Goal: Transaction & Acquisition: Purchase product/service

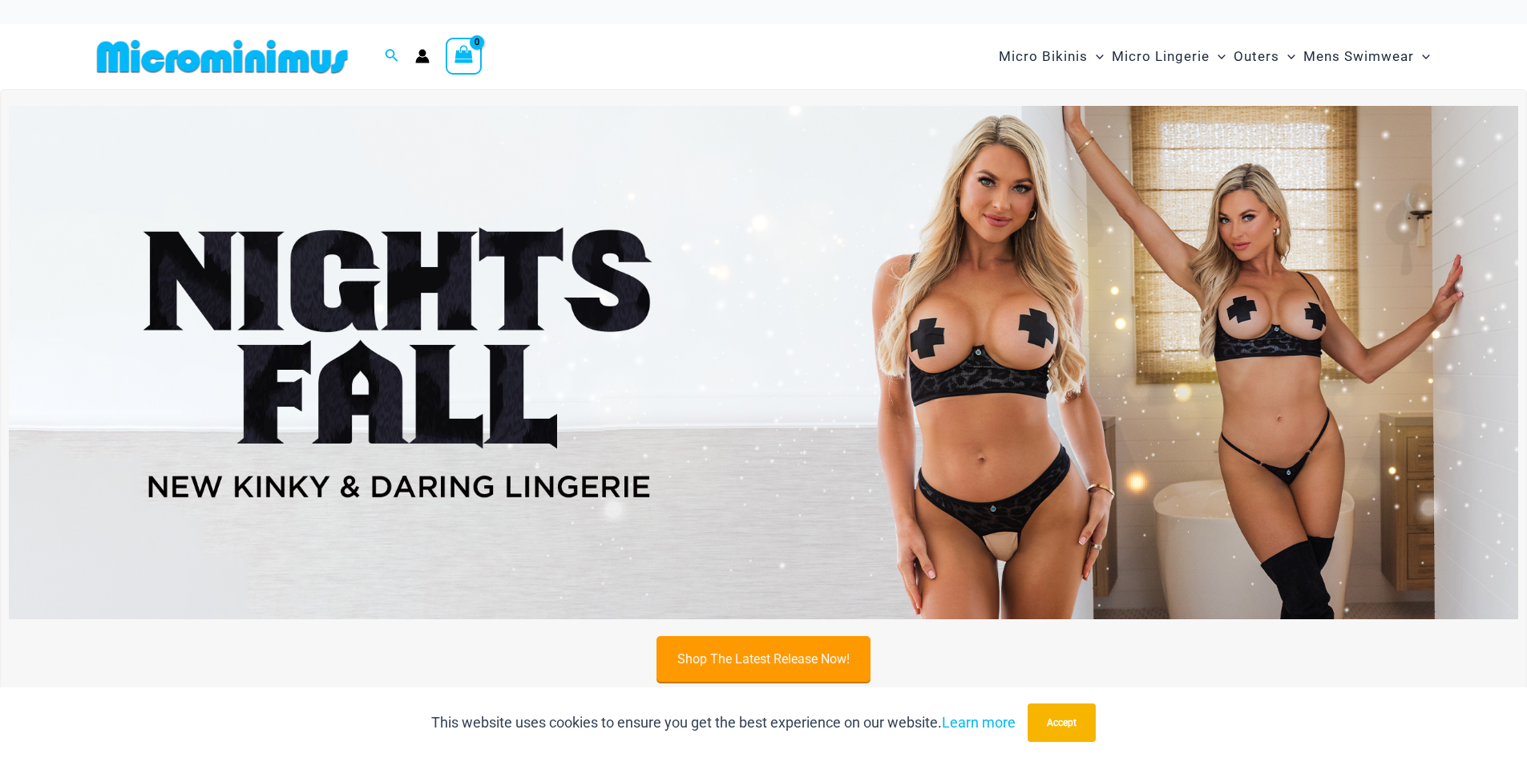
click at [788, 648] on link "Shop The Latest Release Now!" at bounding box center [764, 659] width 214 height 46
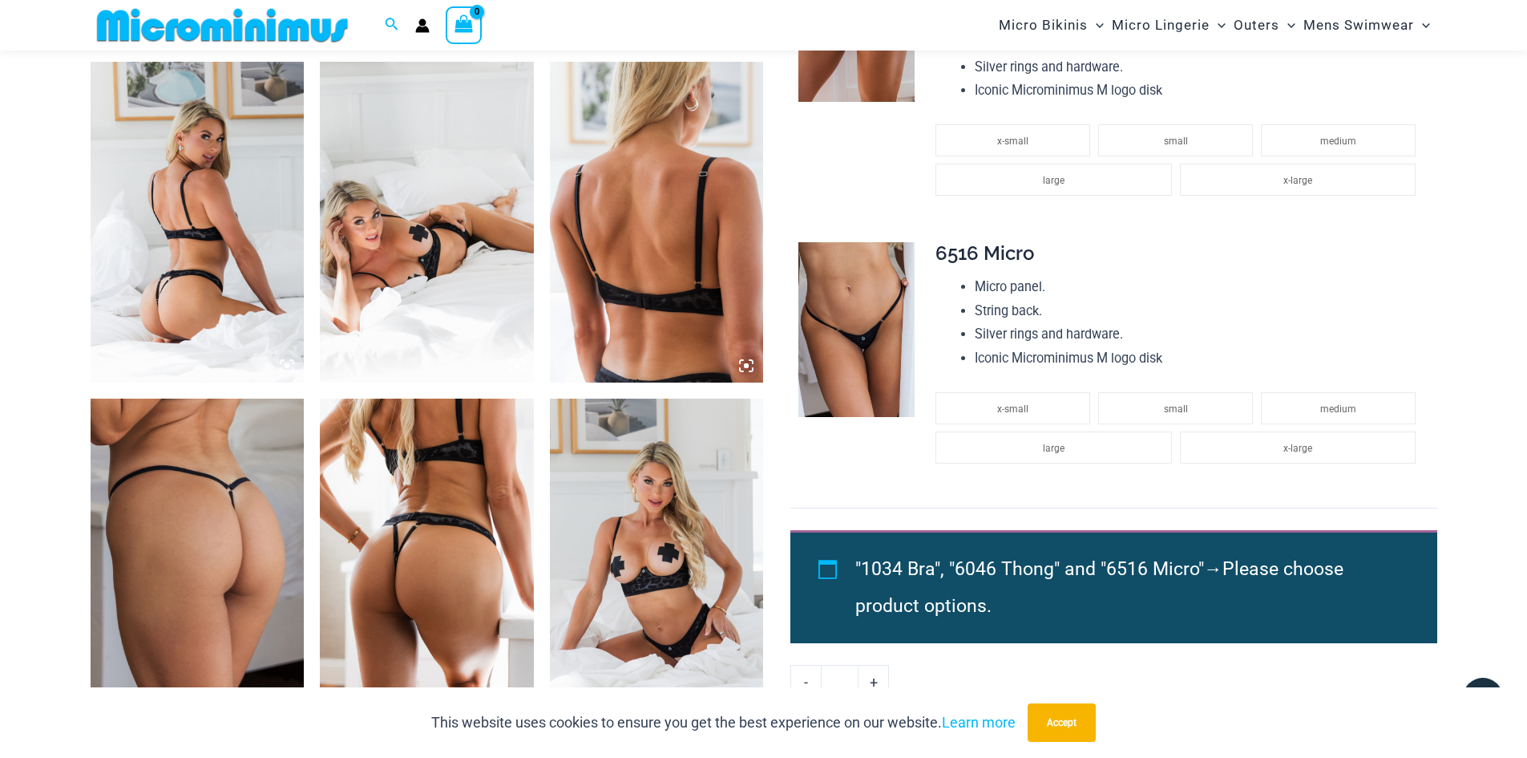
scroll to position [1111, 0]
click at [856, 269] on img at bounding box center [857, 328] width 116 height 175
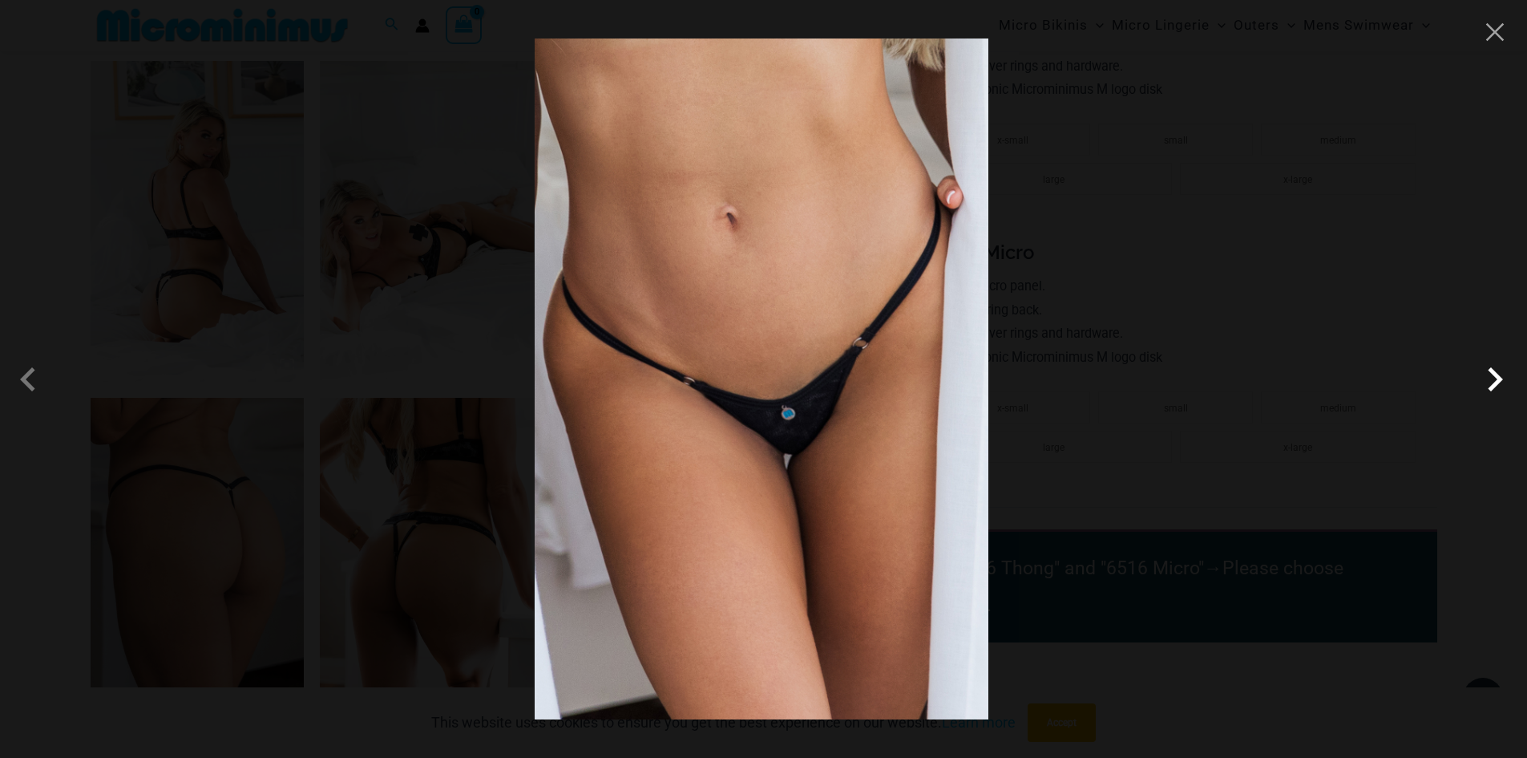
click at [1488, 365] on span at bounding box center [1495, 379] width 48 height 48
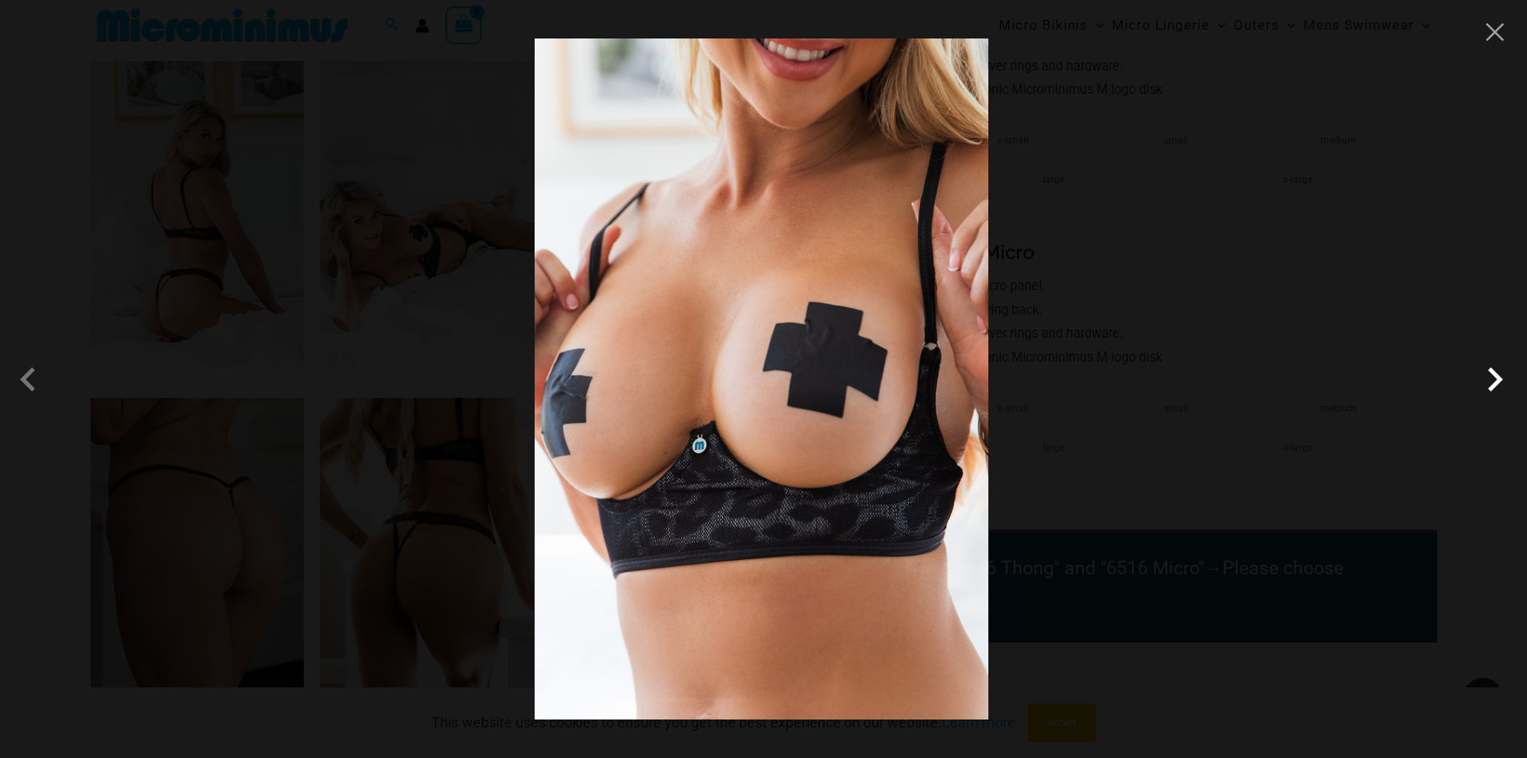
click at [1488, 365] on span at bounding box center [1495, 379] width 48 height 48
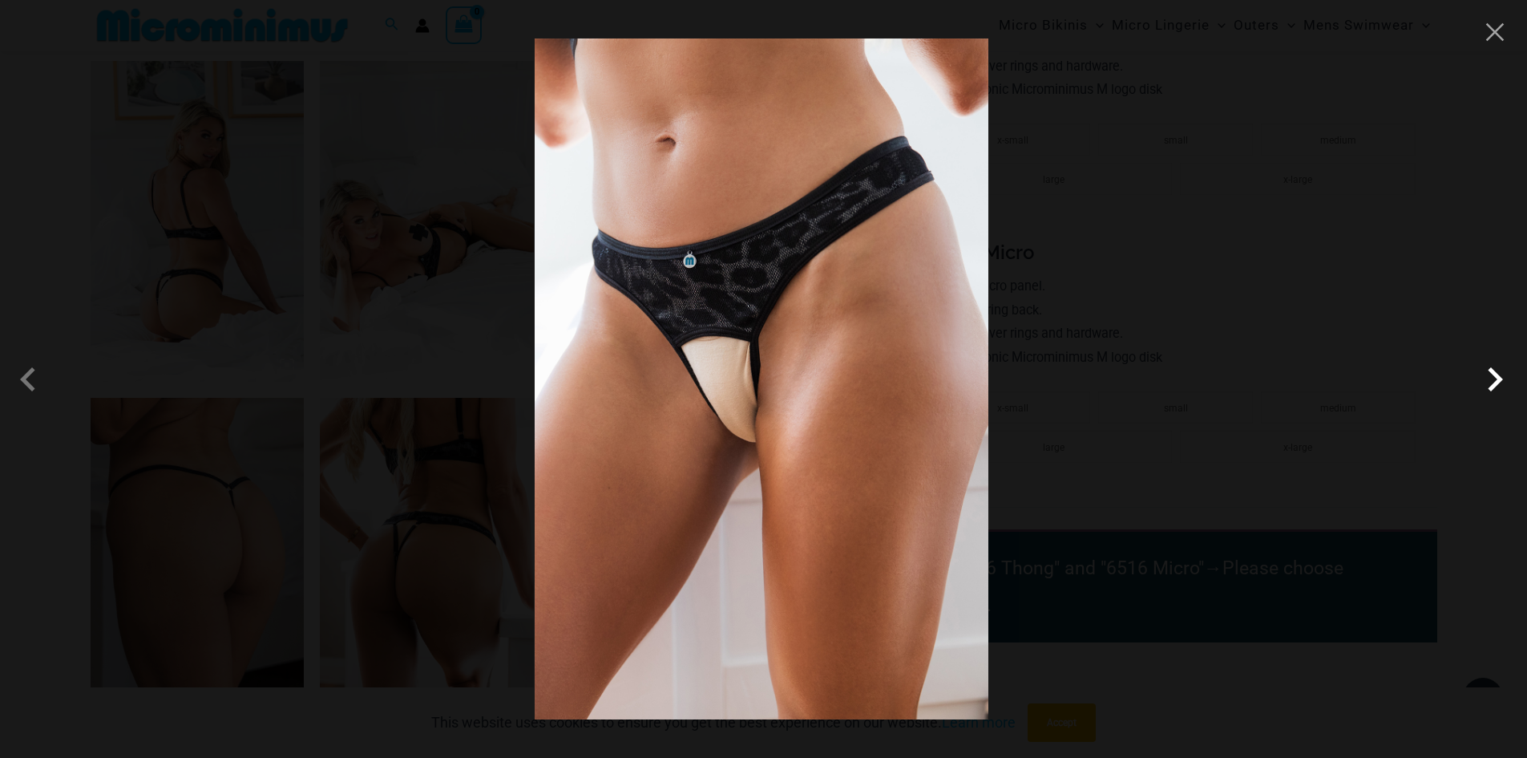
click at [1488, 365] on span at bounding box center [1495, 379] width 48 height 48
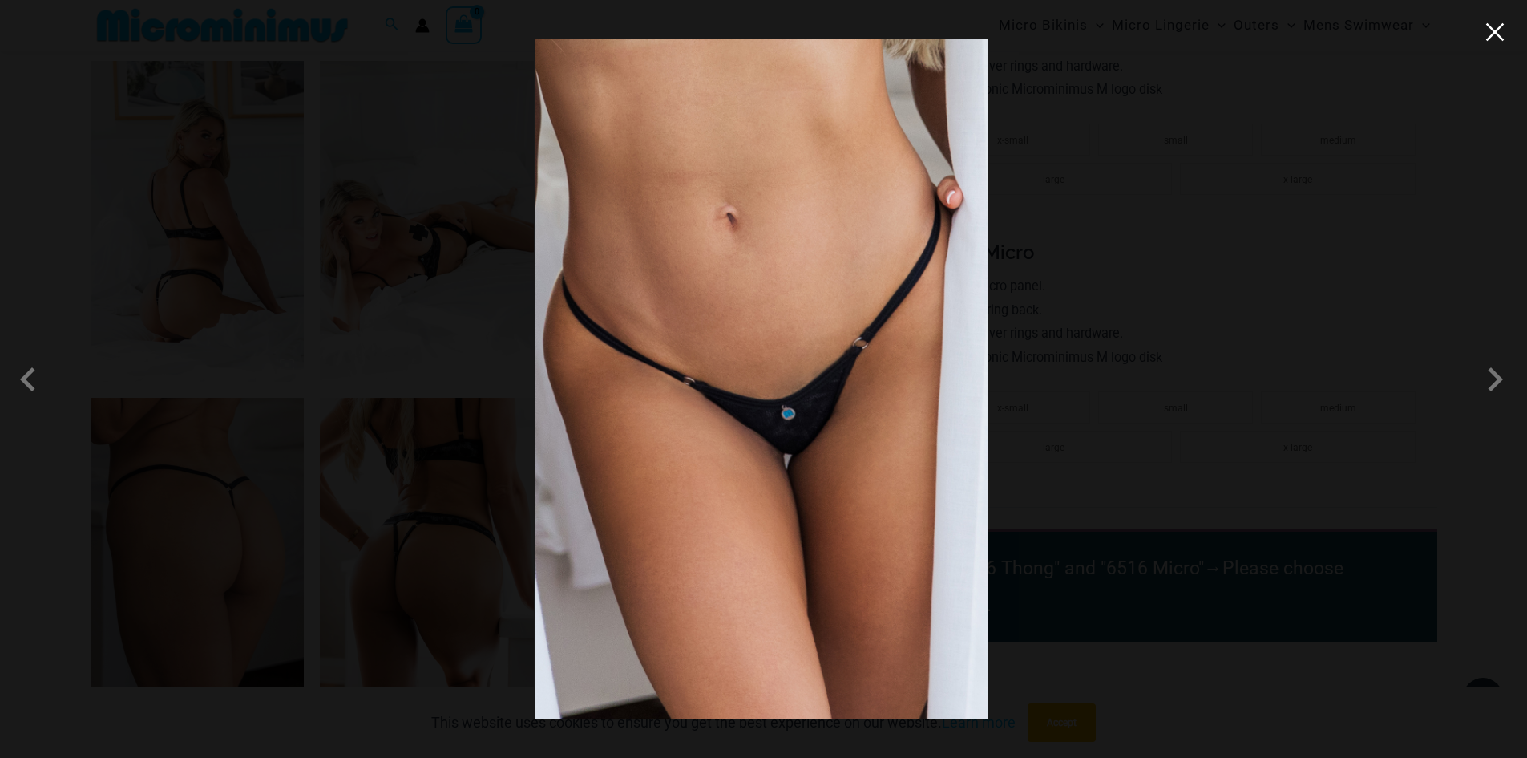
click at [1503, 34] on button "Close" at bounding box center [1495, 32] width 24 height 24
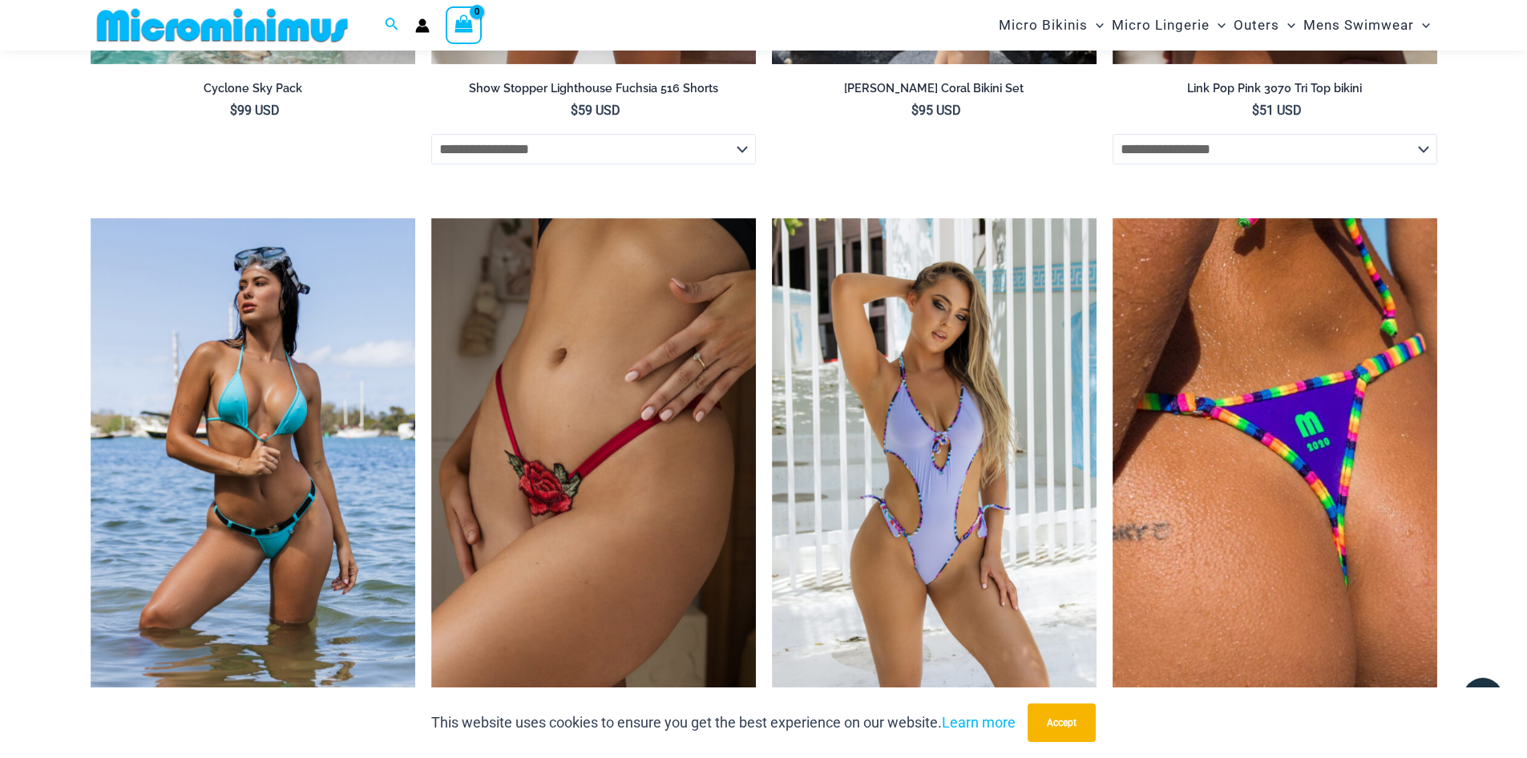
scroll to position [3998, 0]
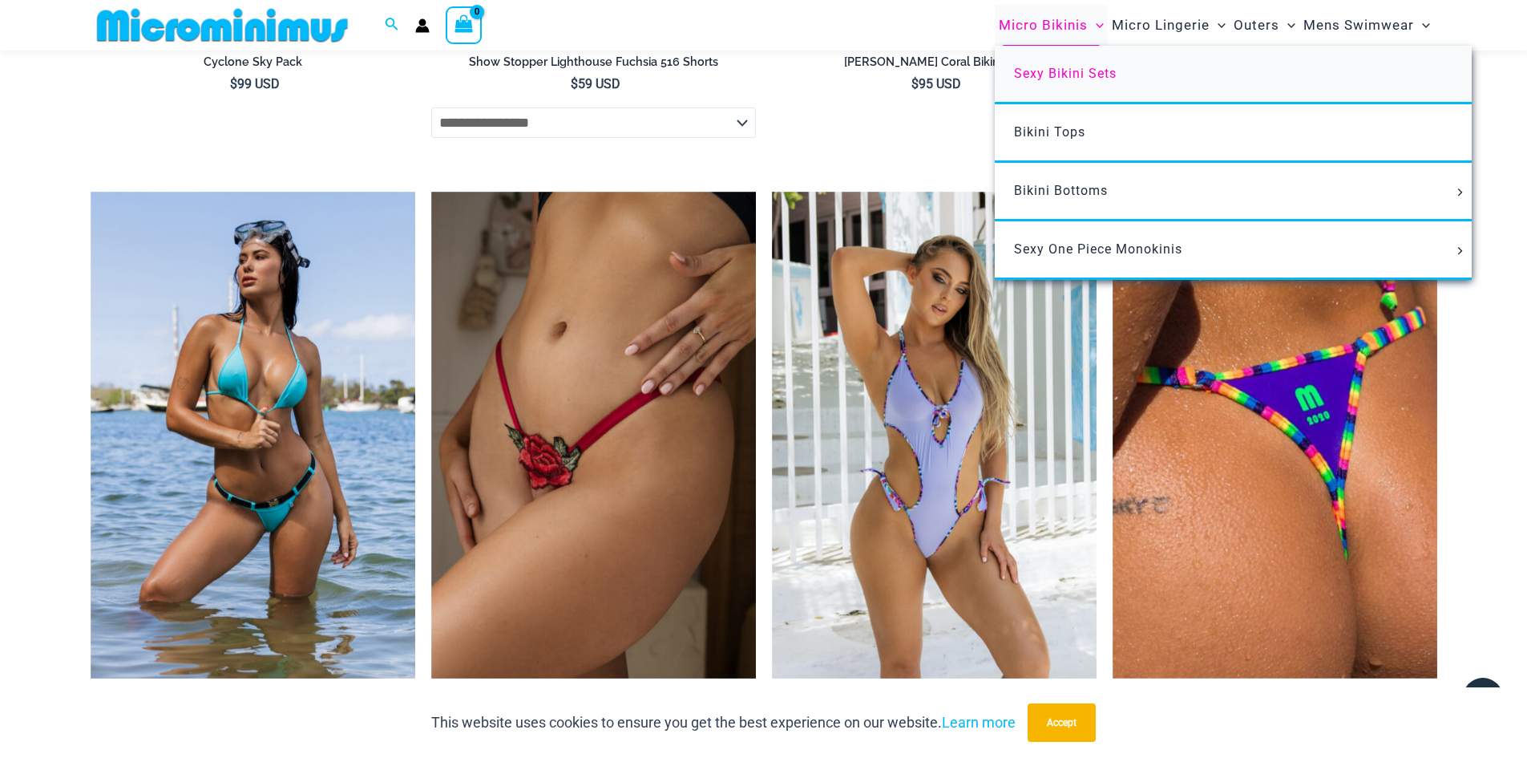
click at [1042, 77] on span "Sexy Bikini Sets" at bounding box center [1065, 73] width 103 height 15
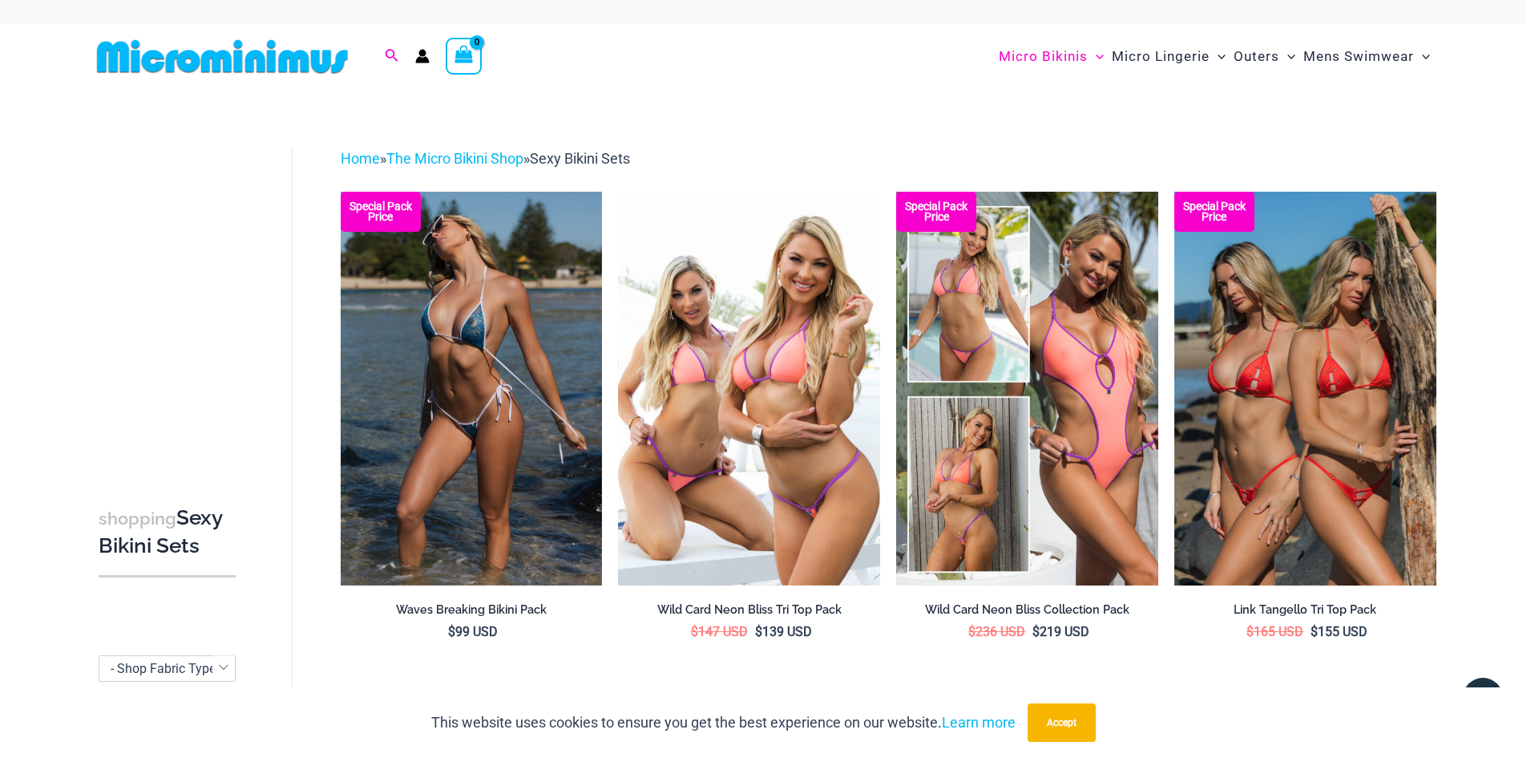
click at [390, 59] on icon "Search icon link" at bounding box center [391, 56] width 13 height 14
type input "******"
click button "Search" at bounding box center [0, 0] width 0 height 0
